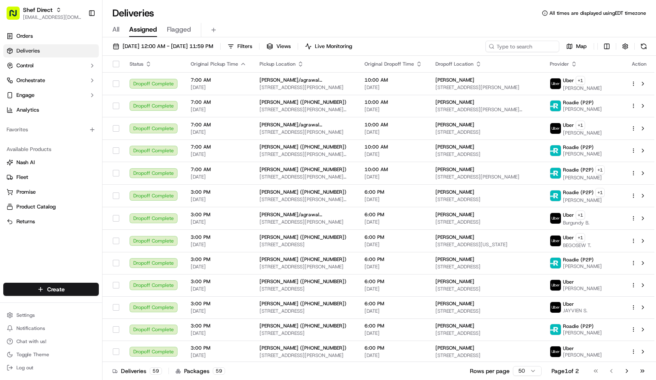
click at [407, 23] on div "All Assigned Flagged" at bounding box center [378, 30] width 553 height 14
click at [375, 17] on div "Deliveries All times are displayed using EDT timezone" at bounding box center [378, 13] width 553 height 13
click at [56, 17] on span "[EMAIL_ADDRESS][DOMAIN_NAME]" at bounding box center [52, 17] width 59 height 7
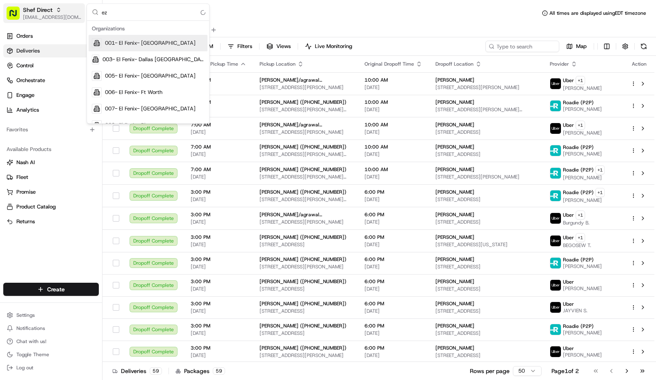
type input "ezc"
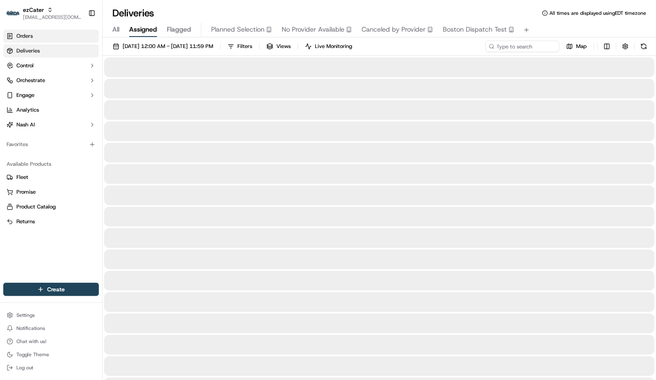
click at [46, 39] on link "Orders" at bounding box center [50, 36] width 95 height 13
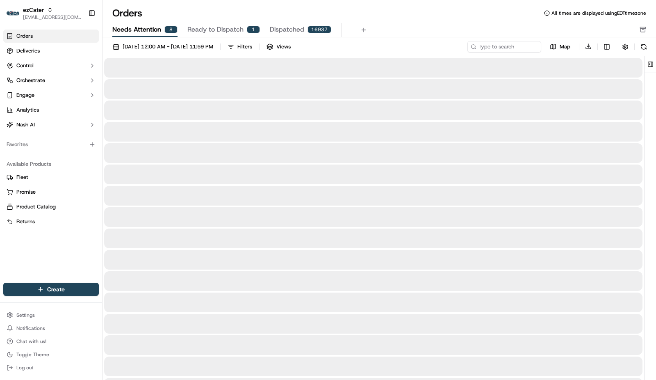
click at [138, 31] on span "Needs Attention" at bounding box center [136, 30] width 49 height 10
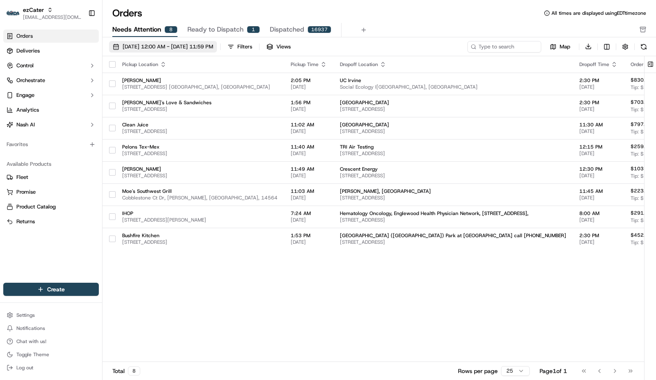
click at [146, 43] on span "[DATE] 12:00 AM - [DATE] 11:59 PM" at bounding box center [168, 46] width 91 height 7
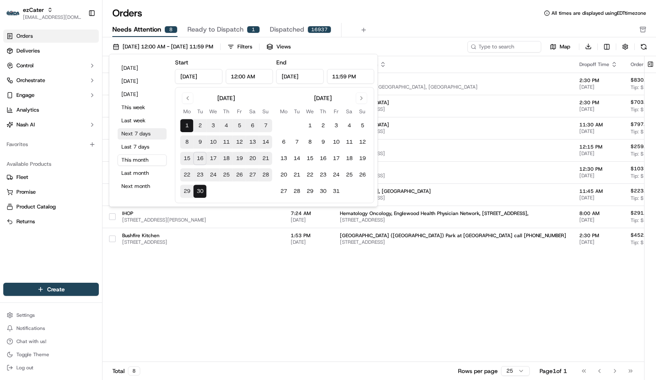
click at [144, 130] on button "Next 7 days" at bounding box center [142, 133] width 49 height 11
type input "[DATE]"
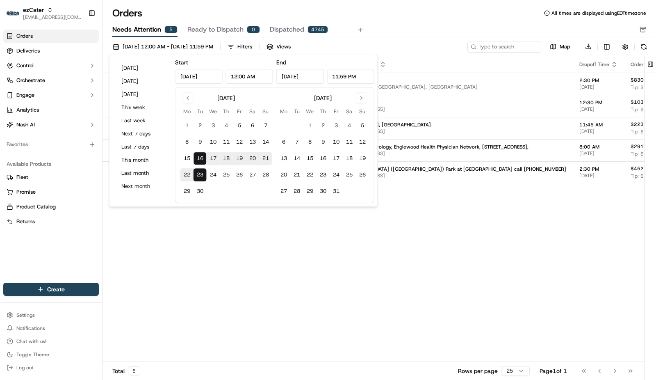
click at [383, 225] on div "Pickup Location Pickup Time Dropoff Location Dropoff Time Order Value Order Det…" at bounding box center [485, 209] width 767 height 306
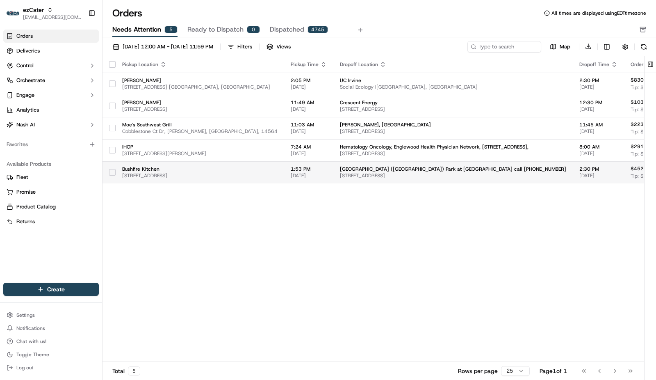
click at [340, 173] on span "[STREET_ADDRESS]" at bounding box center [453, 175] width 226 height 7
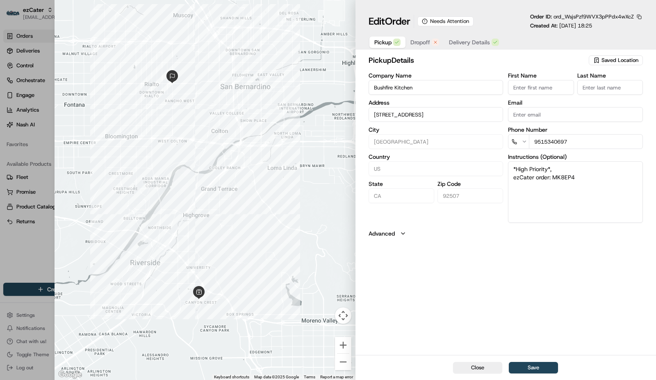
click at [433, 43] on icon "button" at bounding box center [435, 42] width 5 height 5
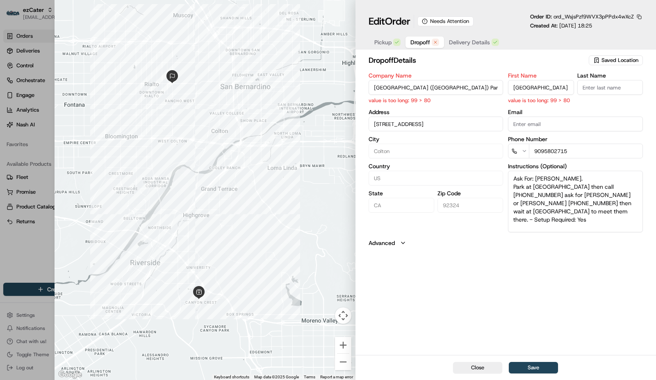
click at [441, 91] on input "[GEOGRAPHIC_DATA] ([GEOGRAPHIC_DATA]) Park at [GEOGRAPHIC_DATA] call [PHONE_NUM…" at bounding box center [435, 87] width 135 height 15
click at [454, 89] on input "[GEOGRAPHIC_DATA] ([GEOGRAPHIC_DATA]) Park at [GEOGRAPHIC_DATA] call [PHONE_NUM…" at bounding box center [435, 87] width 135 height 15
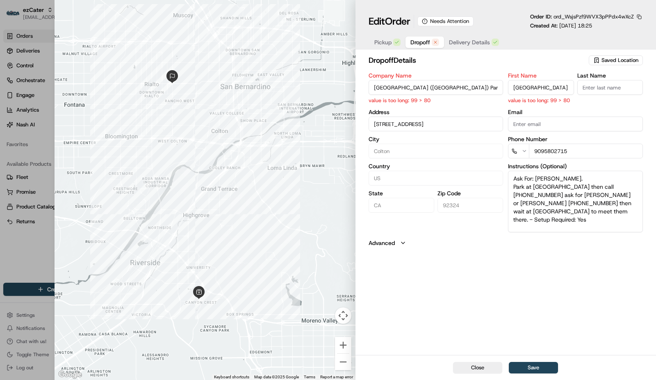
click at [454, 89] on input "[GEOGRAPHIC_DATA] ([GEOGRAPHIC_DATA]) Park at [GEOGRAPHIC_DATA] call [PHONE_NUM…" at bounding box center [435, 87] width 135 height 15
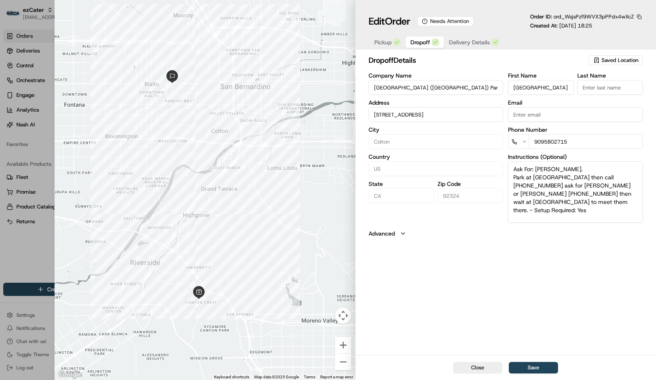
click at [409, 83] on input "[GEOGRAPHIC_DATA] ([GEOGRAPHIC_DATA]) Park at [GEOGRAPHIC_DATA] call [PHONE_NUM…" at bounding box center [435, 87] width 135 height 15
paste input
type input "[GEOGRAPHIC_DATA]"
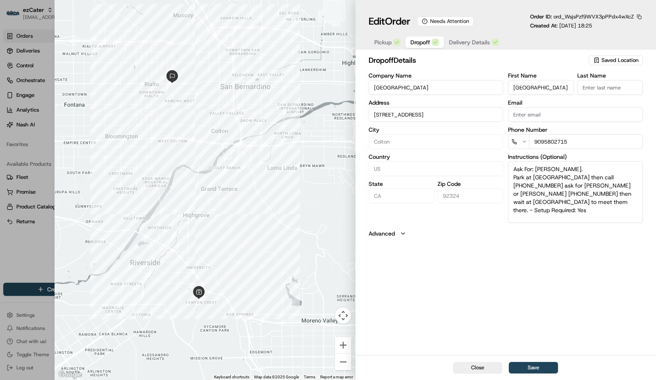
click at [543, 84] on input "[GEOGRAPHIC_DATA] ([GEOGRAPHIC_DATA]) Park at [GEOGRAPHIC_DATA] call [PHONE_NUM…" at bounding box center [541, 87] width 66 height 15
paste input
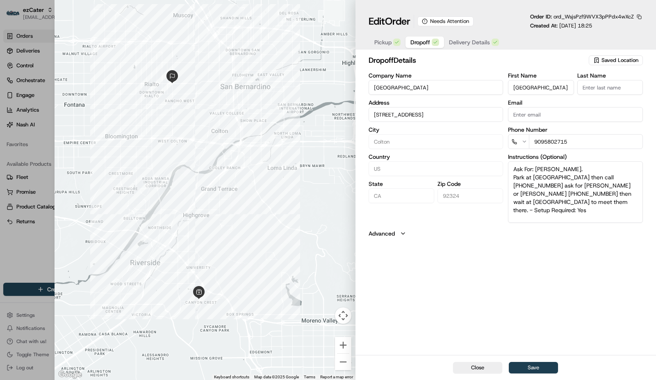
type input "[GEOGRAPHIC_DATA]"
click at [534, 364] on button "Save" at bounding box center [533, 367] width 49 height 11
type input "+1"
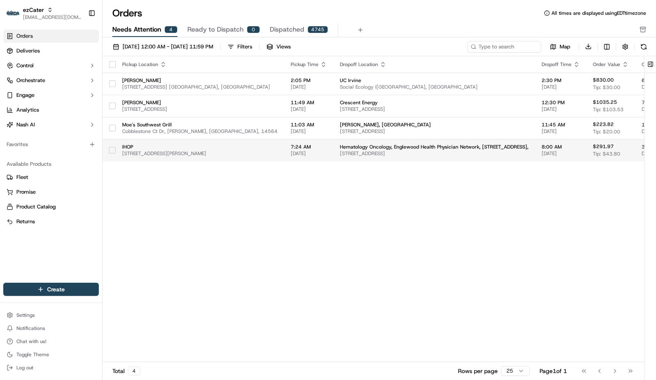
click at [333, 150] on td "Hematology Oncology, Englewood Health Physician Network, 2 journal square, suit…" at bounding box center [434, 150] width 202 height 22
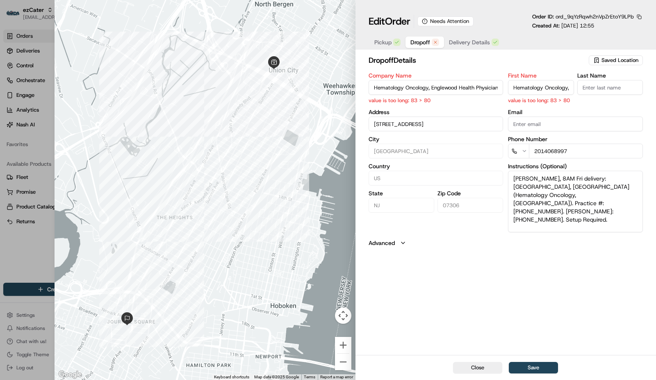
click at [455, 89] on input "Hematology Oncology, Englewood Health Physician Network, [STREET_ADDRESS]," at bounding box center [435, 87] width 135 height 15
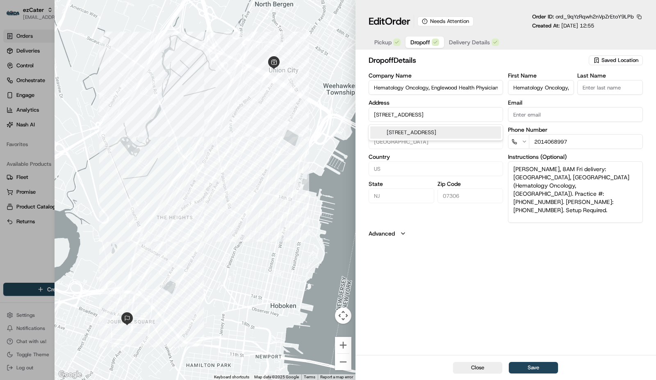
click at [436, 115] on input "[STREET_ADDRESS]" at bounding box center [435, 114] width 135 height 15
click at [488, 268] on div "dropoff Details Saved Location Company Name Hematology Oncology, Englewood Heal…" at bounding box center [505, 204] width 300 height 302
click at [411, 89] on input "Hematology Oncology, Englewood Health Physician Network, [STREET_ADDRESS]," at bounding box center [435, 87] width 135 height 15
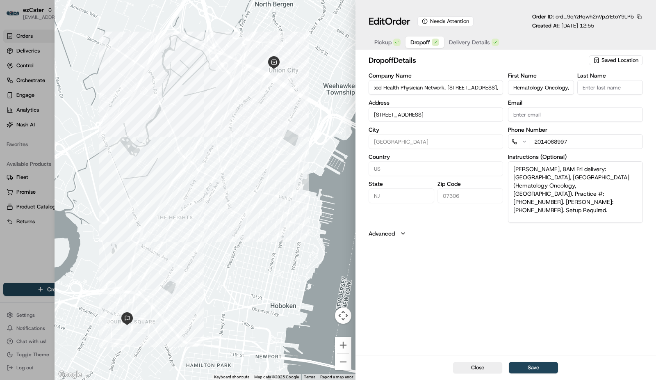
drag, startPoint x: 411, startPoint y: 89, endPoint x: 586, endPoint y: 87, distance: 175.0
click at [586, 87] on div "Company Name Hematology Oncology, Englewood Health Physician Network, 2 journal…" at bounding box center [505, 148] width 274 height 150
click at [468, 84] on input "Hematology Oncology, Englewood Health Physician Network, [STREET_ADDRESS]," at bounding box center [435, 87] width 135 height 15
click at [470, 93] on input "Hematology Oncology, Englewood Health Physician Network, [STREET_ADDRESS]," at bounding box center [435, 87] width 135 height 15
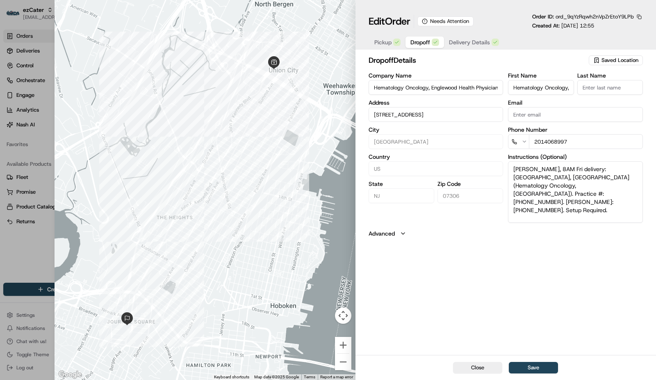
drag, startPoint x: 470, startPoint y: 93, endPoint x: 343, endPoint y: 82, distance: 127.5
click at [343, 82] on div "Close ← Move left → Move right ↑ Move up ↓ Move down + Zoom in - Zoom out Home …" at bounding box center [355, 190] width 601 height 380
click at [432, 89] on input "Hematology Oncology, Englewood Health Physician Network, [STREET_ADDRESS]," at bounding box center [435, 87] width 135 height 15
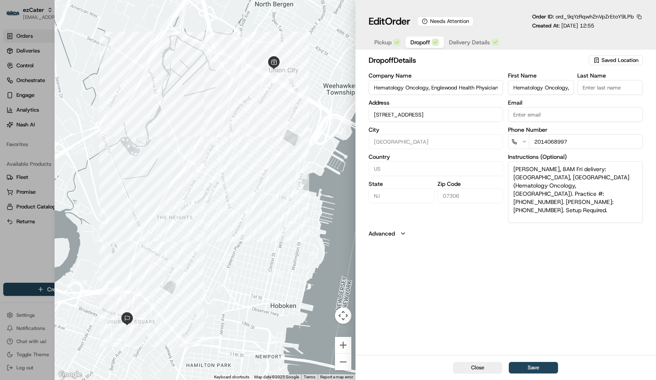
paste input "Englewood Health Physician Network - Hematology Oncology at [GEOGRAPHIC_DATA]"
type input "Englewood Health Physician Network - Hematology Oncology at [GEOGRAPHIC_DATA]"
click at [527, 89] on input "Hematology Oncology, Englewood Health Physician Network, [STREET_ADDRESS]," at bounding box center [541, 87] width 66 height 15
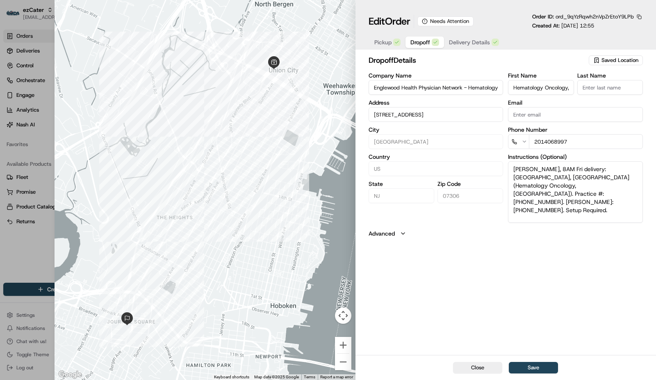
click at [527, 89] on input "Hematology Oncology, Englewood Health Physician Network, [STREET_ADDRESS]," at bounding box center [541, 87] width 66 height 15
paste input "Englewood Health Physician Network - Hematology Oncology at [GEOGRAPHIC_DATA]"
type input "Englewood Health Physician Network - Hematology Oncology at [GEOGRAPHIC_DATA]"
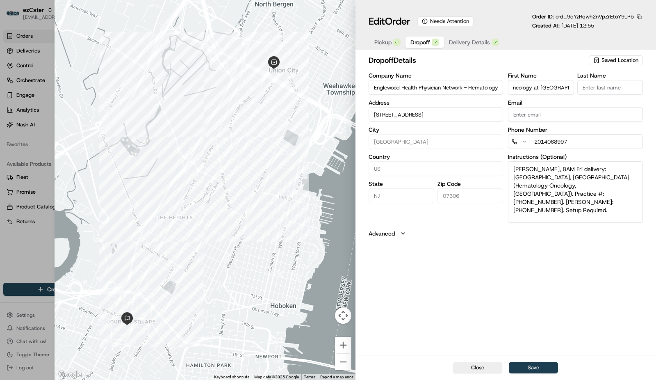
scroll to position [0, 0]
click at [538, 368] on button "Save" at bounding box center [533, 367] width 49 height 11
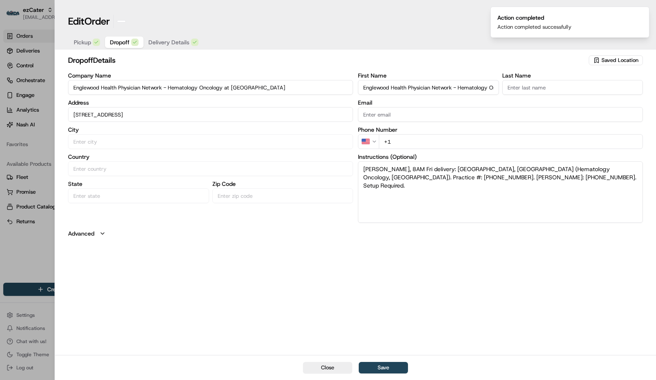
type input "+1"
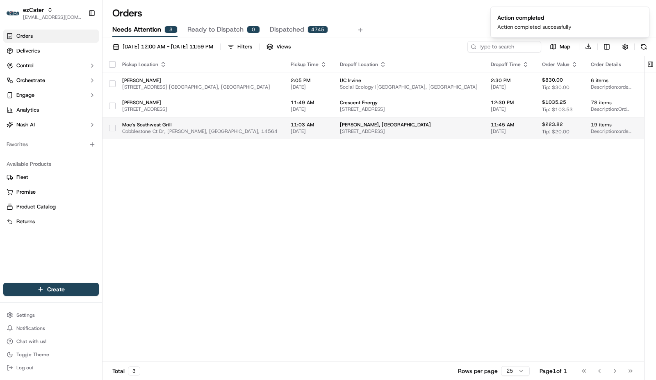
click at [357, 125] on span "[PERSON_NAME], [GEOGRAPHIC_DATA]" at bounding box center [409, 124] width 138 height 7
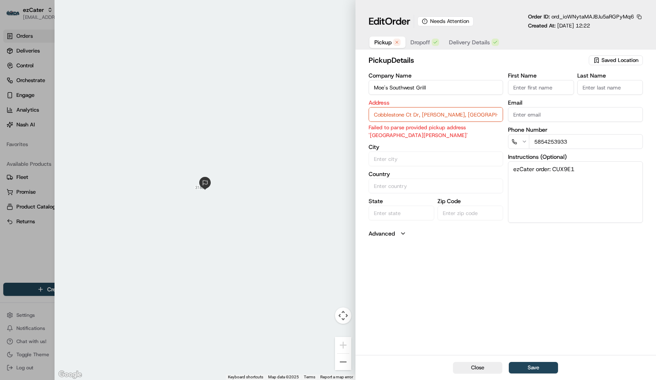
click at [378, 40] on span "Pickup" at bounding box center [382, 42] width 17 height 8
click at [615, 59] on span "Saved Location" at bounding box center [619, 60] width 37 height 7
click at [457, 66] on body "ezCater [EMAIL_ADDRESS][DOMAIN_NAME] Toggle Sidebar Orders Deliveries Control O…" at bounding box center [328, 190] width 656 height 380
click at [445, 86] on input "Moe's Southwest Grill" at bounding box center [435, 87] width 135 height 15
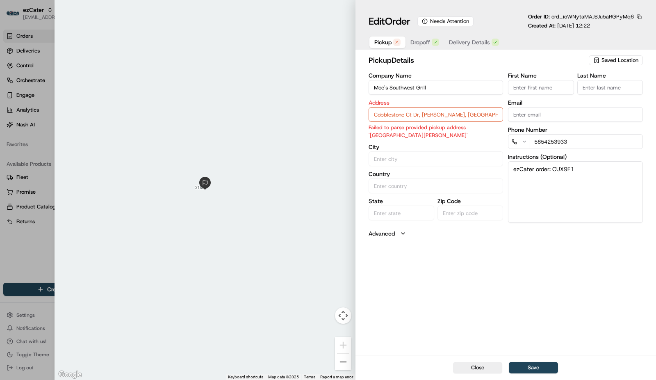
click at [445, 86] on input "Moe's Southwest Grill" at bounding box center [435, 87] width 135 height 15
click at [412, 116] on input "Cobblestone Ct Dr, [PERSON_NAME], [GEOGRAPHIC_DATA], 14564" at bounding box center [435, 114] width 135 height 15
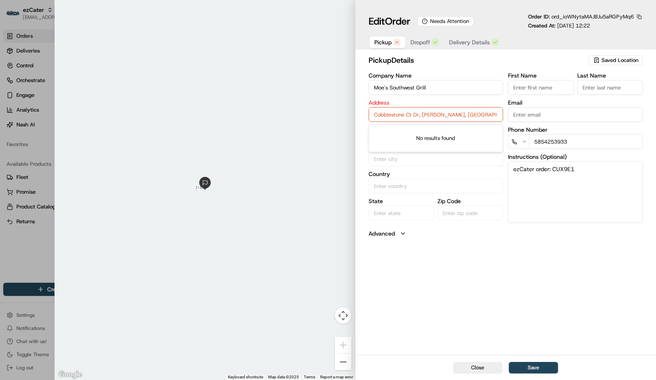
click at [525, 275] on div "pickup Details Saved Location Company Name [PERSON_NAME] Southwest Grill Addres…" at bounding box center [505, 204] width 300 height 302
click at [421, 116] on input "Cobblestone Ct Dr, [PERSON_NAME], [GEOGRAPHIC_DATA], 14564" at bounding box center [435, 114] width 135 height 15
paste input "[STREET_ADDRESS][PERSON_NAME]"
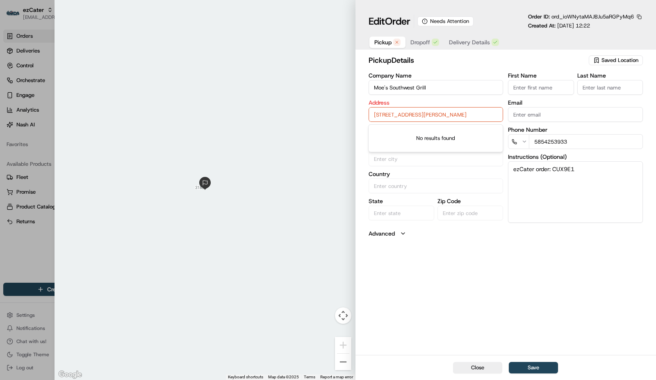
scroll to position [0, 14]
type input "[STREET_ADDRESS][PERSON_NAME]"
click at [522, 282] on div "pickup Details Saved Location Company Name [PERSON_NAME] Southwest Grill Addres…" at bounding box center [505, 204] width 300 height 302
click at [534, 364] on button "Save" at bounding box center [533, 367] width 49 height 11
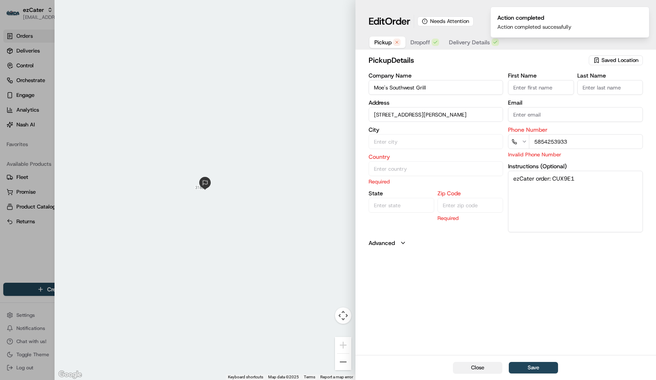
click at [476, 370] on button "Close" at bounding box center [477, 367] width 49 height 11
type input "+1"
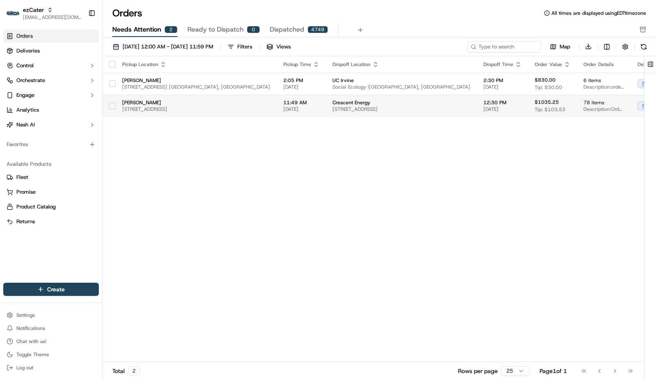
click at [343, 109] on span "[STREET_ADDRESS]" at bounding box center [401, 109] width 138 height 7
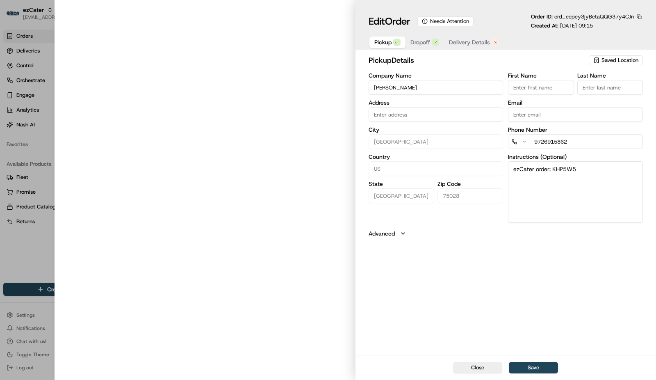
type input "[STREET_ADDRESS]"
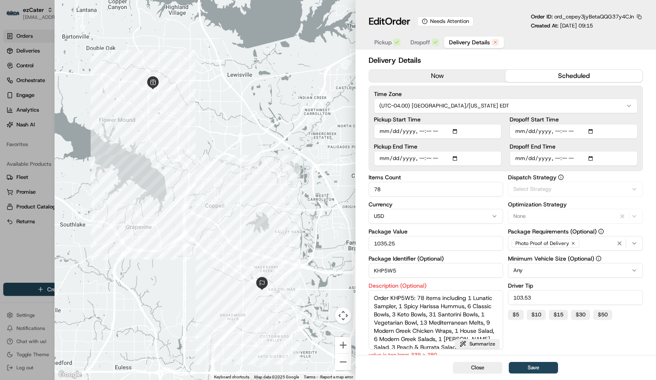
click at [470, 47] on button "Delivery Details" at bounding box center [474, 41] width 60 height 11
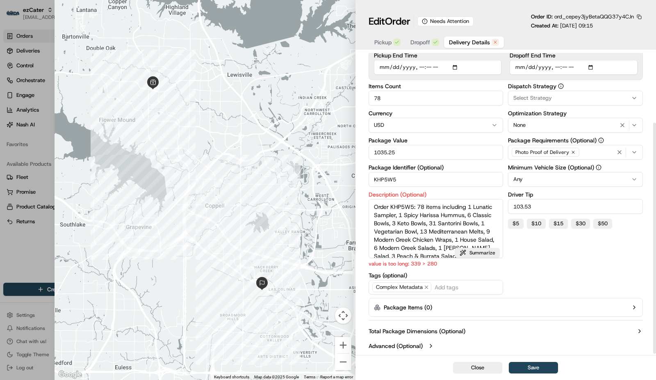
scroll to position [91, 0]
click at [485, 257] on button "Summarize" at bounding box center [477, 253] width 45 height 10
type textarea "KHP5W5: 78 items. Incl: 1 Lunatic, 1 Harissa Hummus, 6 Classic, 3 Keto, 31 Sant…"
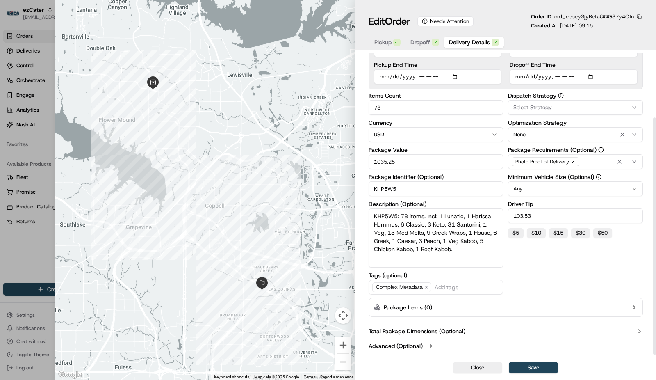
scroll to position [82, 0]
click at [538, 363] on button "Save" at bounding box center [533, 367] width 49 height 11
type input "1"
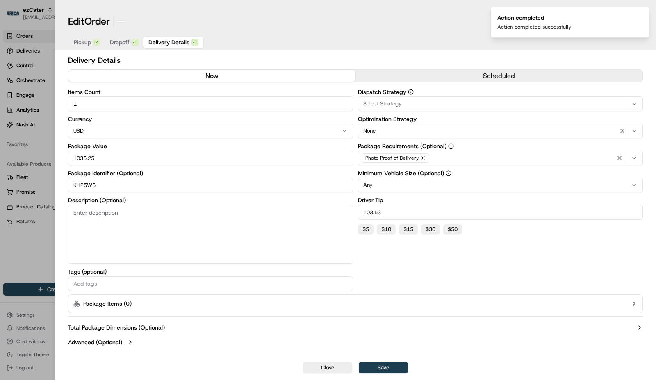
scroll to position [0, 0]
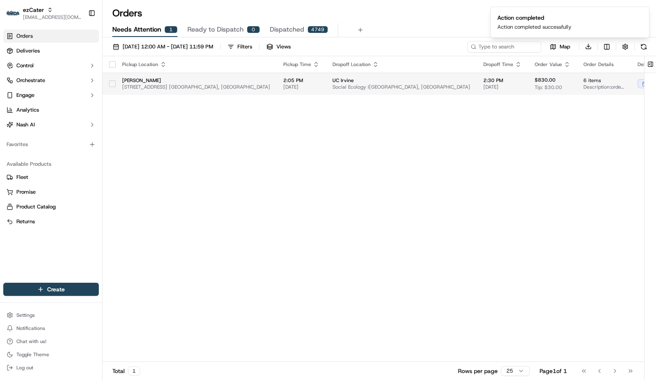
click at [336, 85] on span "Social Ecology I[GEOGRAPHIC_DATA], [GEOGRAPHIC_DATA]" at bounding box center [401, 87] width 138 height 7
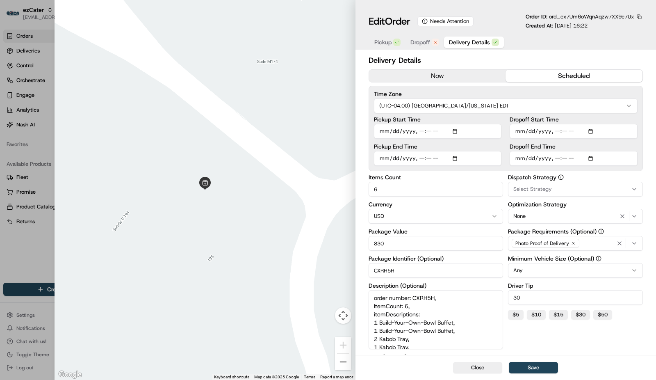
click at [425, 45] on span "Dropoff" at bounding box center [420, 42] width 20 height 8
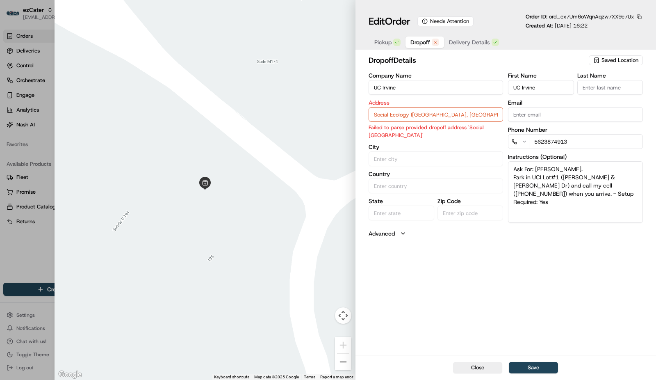
click at [407, 88] on input "UC Irvine" at bounding box center [435, 87] width 135 height 15
click at [403, 115] on input "Social Ecology I[GEOGRAPHIC_DATA], [GEOGRAPHIC_DATA]" at bounding box center [435, 114] width 135 height 15
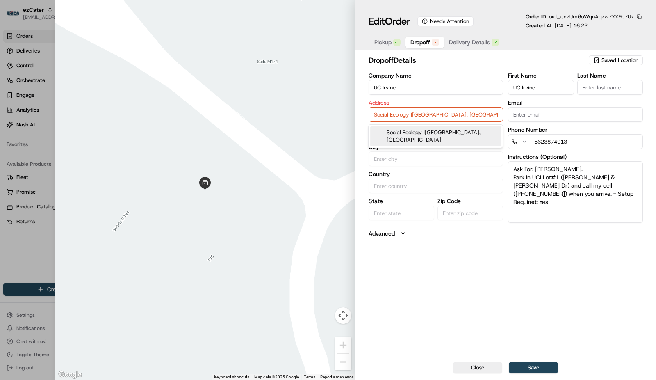
click at [403, 115] on input "Social Ecology I[GEOGRAPHIC_DATA], [GEOGRAPHIC_DATA]" at bounding box center [435, 114] width 135 height 15
click at [398, 88] on input "UC Irvine" at bounding box center [435, 87] width 135 height 15
click at [473, 114] on input "Social Ecology I[GEOGRAPHIC_DATA], [GEOGRAPHIC_DATA]" at bounding box center [435, 114] width 135 height 15
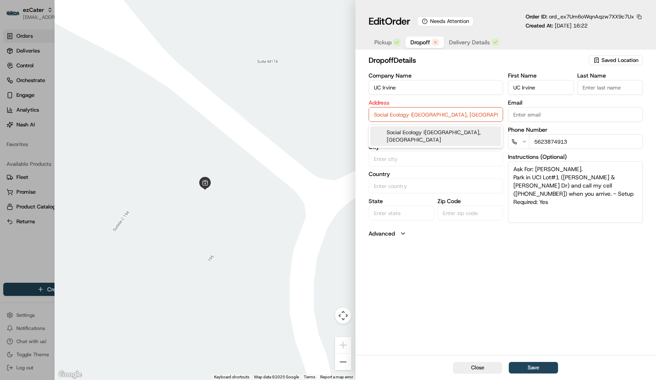
drag, startPoint x: 473, startPoint y: 114, endPoint x: 417, endPoint y: 117, distance: 55.4
click at [417, 117] on input "Social Ecology I[GEOGRAPHIC_DATA], [GEOGRAPHIC_DATA]" at bounding box center [435, 114] width 135 height 15
click at [392, 109] on input "Social Ecology I[GEOGRAPHIC_DATA], [GEOGRAPHIC_DATA]" at bounding box center [435, 114] width 135 height 15
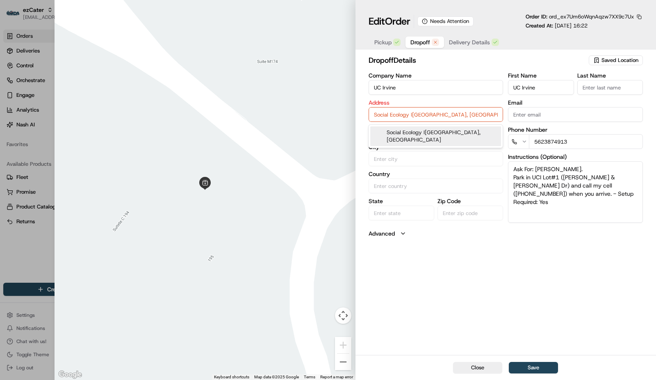
click at [425, 88] on input "UC Irvine" at bounding box center [435, 87] width 135 height 15
click at [409, 114] on input "Social Ecology I[GEOGRAPHIC_DATA], [GEOGRAPHIC_DATA]" at bounding box center [435, 114] width 135 height 15
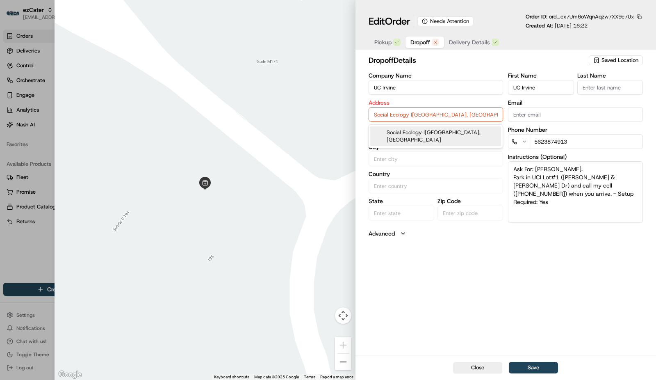
paste input "[STREET_ADDRESS][PERSON_NAME]"
type input "[STREET_ADDRESS][PERSON_NAME]"
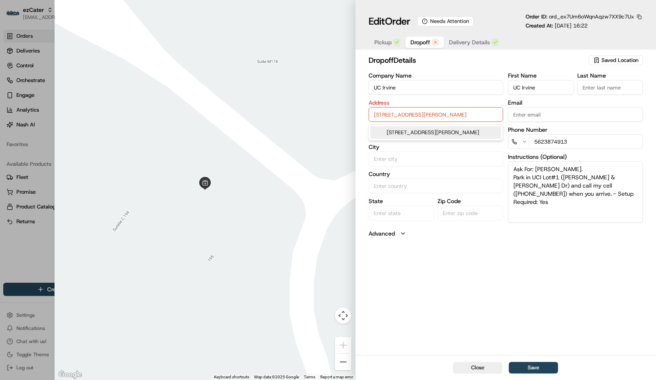
click at [474, 319] on div "dropoff Details Saved Location Company Name [GEOGRAPHIC_DATA] Address [STREET_A…" at bounding box center [505, 204] width 300 height 302
click at [522, 370] on button "Save" at bounding box center [533, 367] width 49 height 11
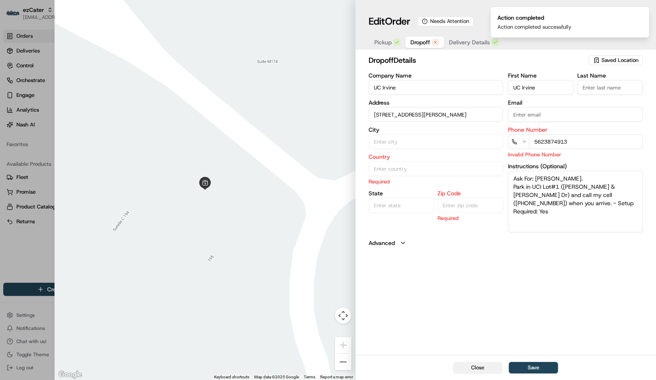
click at [480, 365] on button "Close" at bounding box center [477, 367] width 49 height 11
type input "+1"
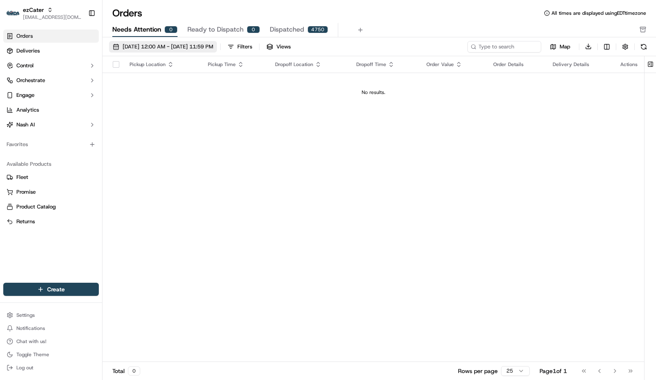
click at [125, 46] on span "[DATE] 12:00 AM - [DATE] 11:59 PM" at bounding box center [168, 46] width 91 height 7
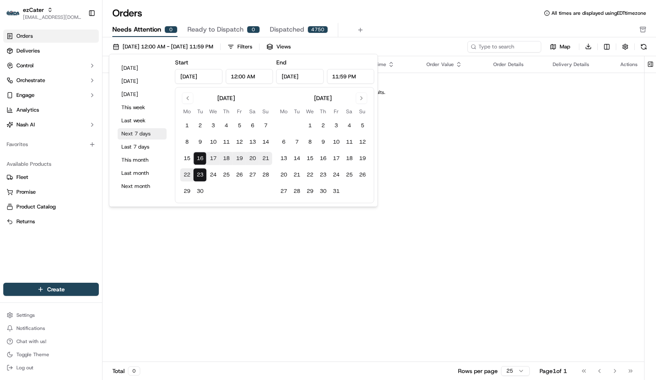
click at [136, 135] on button "Next 7 days" at bounding box center [142, 133] width 49 height 11
click at [493, 152] on div "Pickup Location Pickup Time Dropoff Location Dropoff Time Order Value Order Det…" at bounding box center [372, 209] width 541 height 306
